Goal: Information Seeking & Learning: Learn about a topic

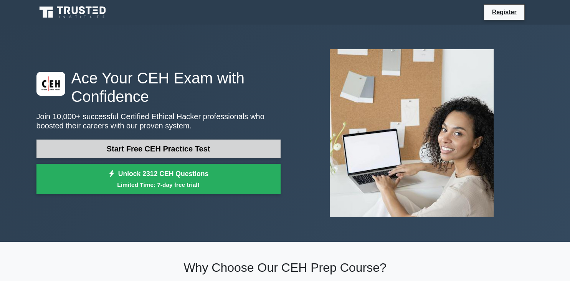
click at [188, 151] on link "Start Free CEH Practice Test" at bounding box center [158, 148] width 244 height 18
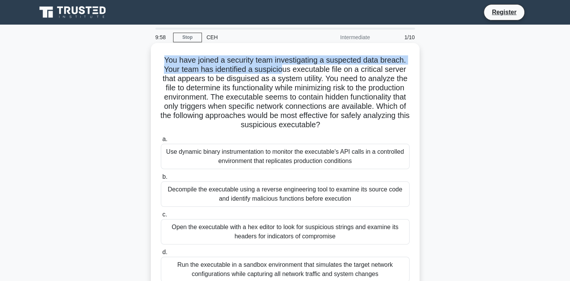
drag, startPoint x: 167, startPoint y: 58, endPoint x: 284, endPoint y: 66, distance: 117.8
click at [284, 66] on h5 "You have joined a security team investigating a suspected data breach. Your tea…" at bounding box center [285, 92] width 250 height 75
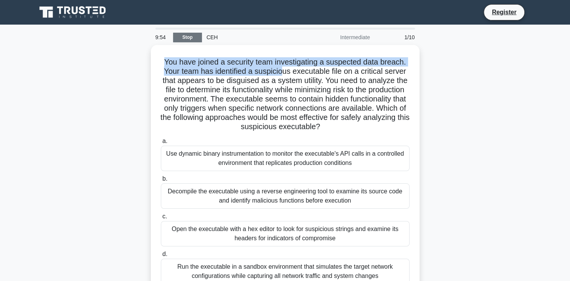
click at [188, 40] on link "Stop" at bounding box center [187, 38] width 29 height 10
